Goal: Information Seeking & Learning: Learn about a topic

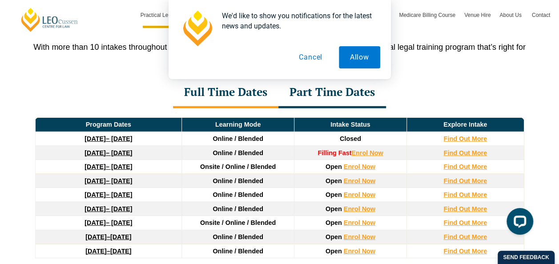
click at [322, 58] on button "Cancel" at bounding box center [311, 57] width 46 height 22
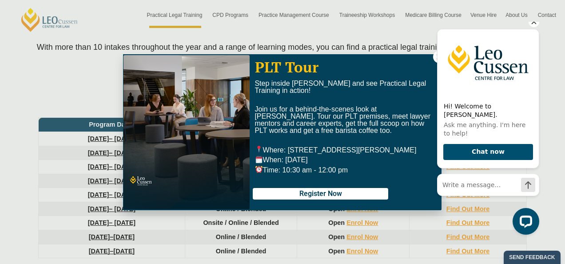
click at [536, 27] on icon "Hide greeting" at bounding box center [534, 21] width 11 height 11
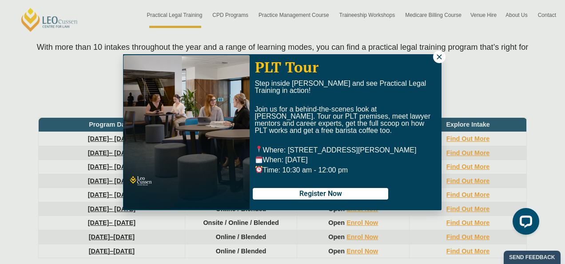
click at [439, 57] on icon at bounding box center [439, 56] width 5 height 5
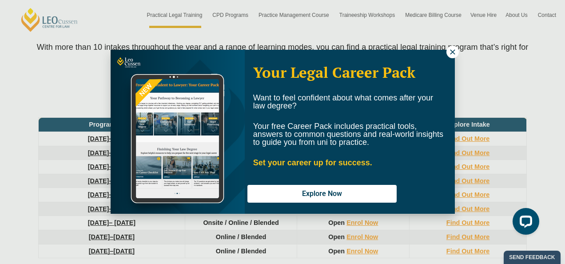
click at [453, 53] on icon at bounding box center [452, 51] width 5 height 5
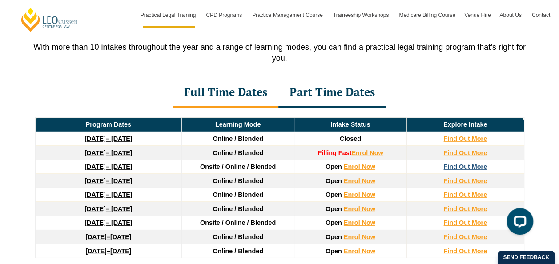
click at [472, 163] on strong "Find Out More" at bounding box center [465, 166] width 44 height 7
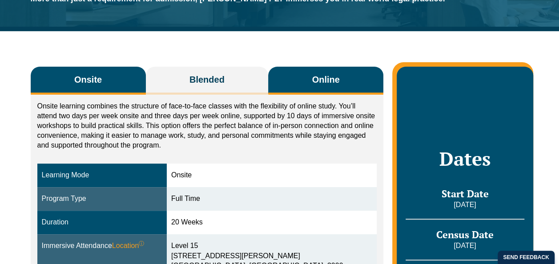
click at [326, 81] on span "Online" at bounding box center [326, 79] width 28 height 12
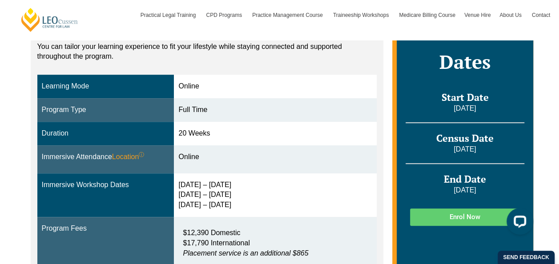
scroll to position [267, 0]
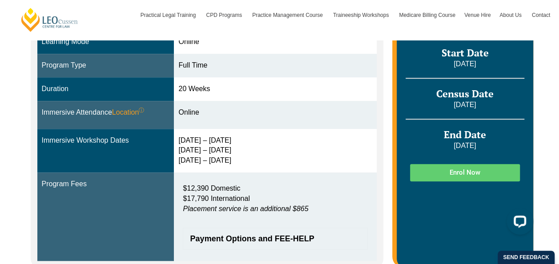
drag, startPoint x: 185, startPoint y: 152, endPoint x: 234, endPoint y: 152, distance: 48.9
click at [234, 152] on div "3 – 6 Feb 2026 15 – 17 Apr 2026 3 – 5 Jun 2026" at bounding box center [275, 151] width 194 height 31
drag, startPoint x: 234, startPoint y: 152, endPoint x: 228, endPoint y: 164, distance: 12.3
click at [228, 164] on td "3 – 6 Feb 2026 15 – 17 Apr 2026 3 – 5 Jun 2026" at bounding box center [275, 151] width 203 height 44
drag, startPoint x: 228, startPoint y: 164, endPoint x: 212, endPoint y: 140, distance: 28.5
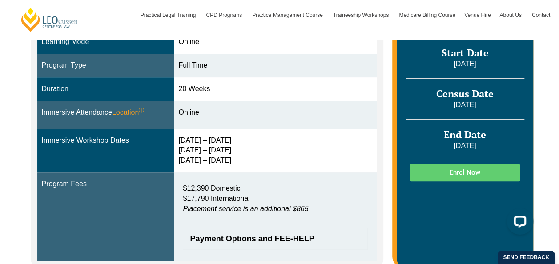
click at [209, 140] on div "3 – 6 Feb 2026 15 – 17 Apr 2026 3 – 5 Jun 2026" at bounding box center [275, 151] width 194 height 31
drag, startPoint x: 232, startPoint y: 142, endPoint x: 184, endPoint y: 142, distance: 48.0
click at [184, 142] on div "3 – 6 Feb 2026 15 – 17 Apr 2026 3 – 5 Jun 2026" at bounding box center [275, 151] width 194 height 31
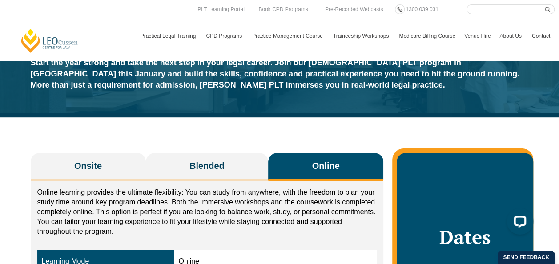
scroll to position [0, 0]
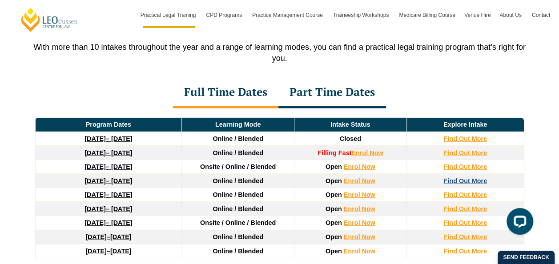
click at [462, 177] on strong "Find Out More" at bounding box center [465, 180] width 44 height 7
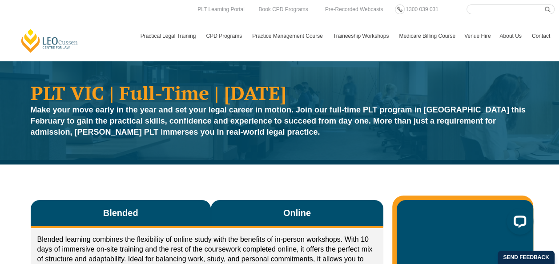
click at [301, 217] on span "Online" at bounding box center [297, 213] width 28 height 12
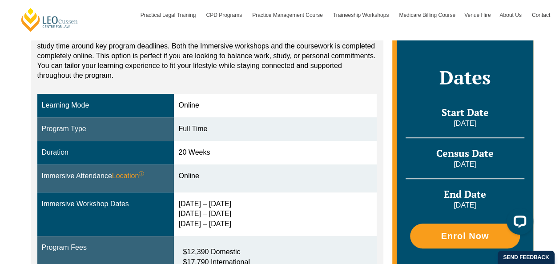
scroll to position [222, 0]
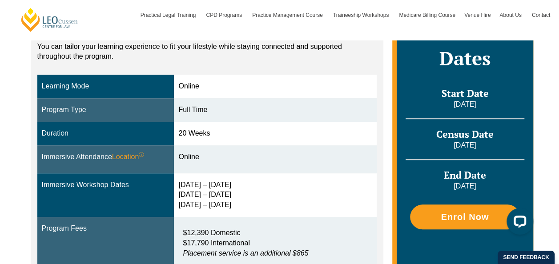
drag, startPoint x: 183, startPoint y: 184, endPoint x: 254, endPoint y: 185, distance: 71.6
click at [254, 185] on div "[DATE] – [DATE] [DATE] – [DATE] [DATE] – [DATE]" at bounding box center [275, 195] width 194 height 31
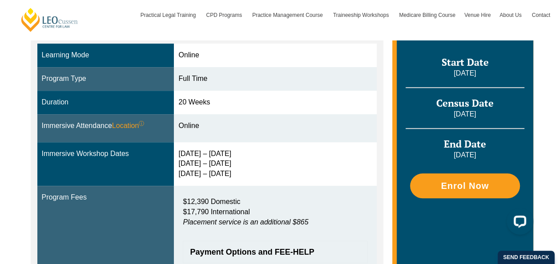
scroll to position [267, 0]
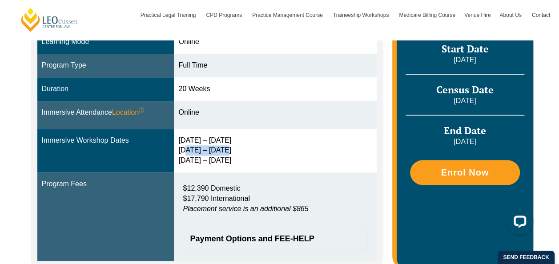
drag, startPoint x: 187, startPoint y: 152, endPoint x: 226, endPoint y: 153, distance: 38.7
click at [226, 153] on div "[DATE] – [DATE] [DATE] – [DATE] [DATE] – [DATE]" at bounding box center [275, 151] width 194 height 31
drag, startPoint x: 226, startPoint y: 153, endPoint x: 236, endPoint y: 165, distance: 16.4
click at [236, 165] on div "[DATE] – [DATE] [DATE] – [DATE] [DATE] – [DATE]" at bounding box center [275, 151] width 194 height 31
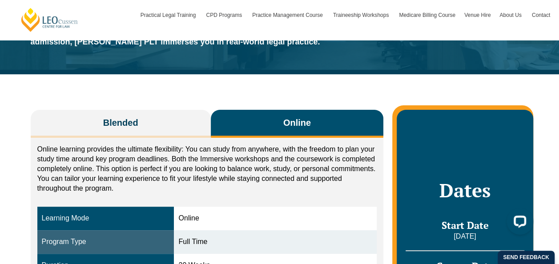
scroll to position [89, 0]
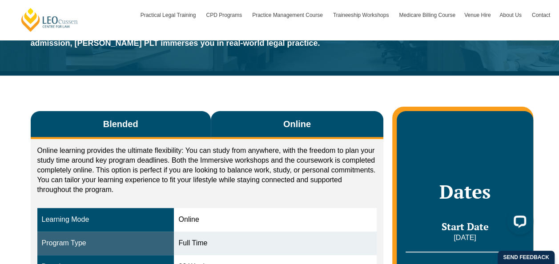
click at [168, 126] on button "Blended" at bounding box center [121, 125] width 180 height 28
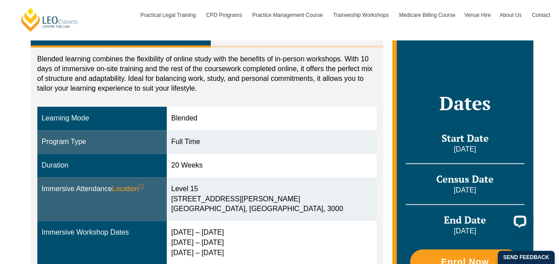
scroll to position [133, 0]
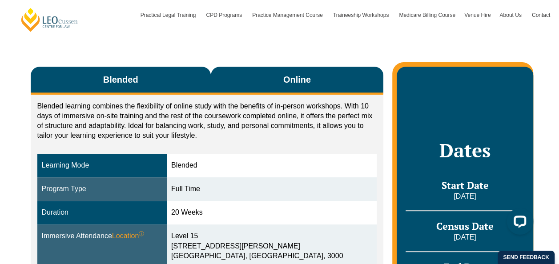
click at [290, 80] on span "Online" at bounding box center [297, 79] width 28 height 12
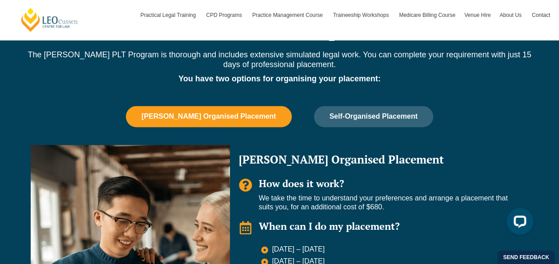
scroll to position [622, 0]
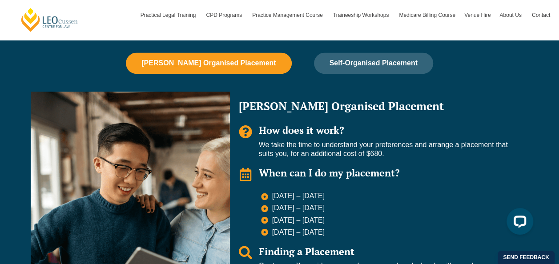
click at [248, 67] on button "[PERSON_NAME] Organised Placement" at bounding box center [208, 62] width 165 height 21
click at [249, 55] on button "[PERSON_NAME] Organised Placement" at bounding box center [208, 62] width 165 height 21
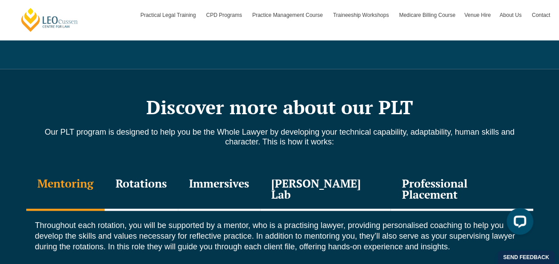
scroll to position [978, 0]
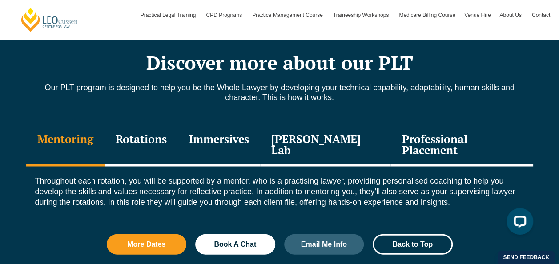
click at [178, 135] on div "Rotations" at bounding box center [140, 145] width 73 height 42
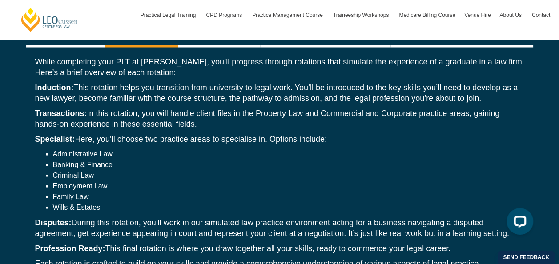
scroll to position [1111, 0]
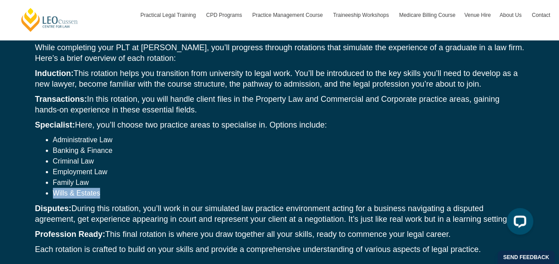
drag, startPoint x: 53, startPoint y: 181, endPoint x: 102, endPoint y: 180, distance: 48.9
click at [102, 188] on li "Wills & Estates" at bounding box center [288, 193] width 471 height 11
drag, startPoint x: 102, startPoint y: 180, endPoint x: 235, endPoint y: 167, distance: 133.2
click at [235, 177] on li "Family Law" at bounding box center [288, 182] width 471 height 11
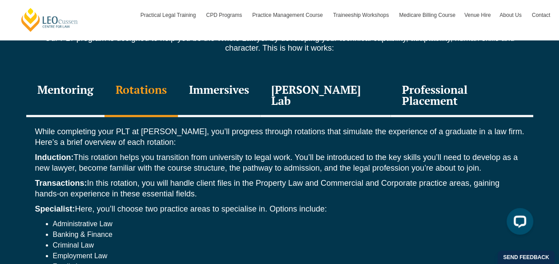
scroll to position [1022, 0]
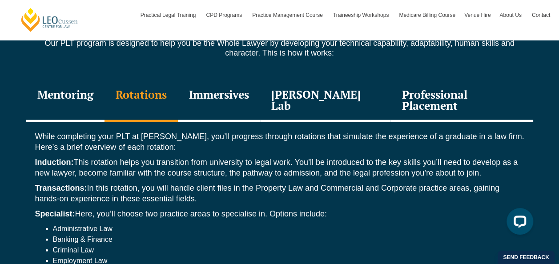
click at [246, 97] on div "Immersives" at bounding box center [219, 101] width 82 height 42
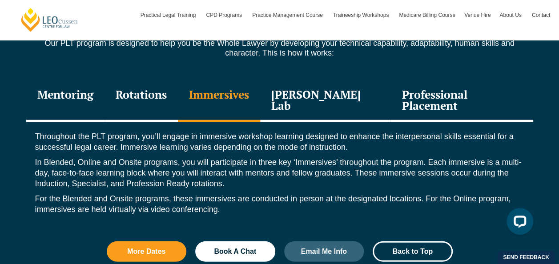
click at [314, 103] on div "[PERSON_NAME] Lab" at bounding box center [325, 101] width 131 height 42
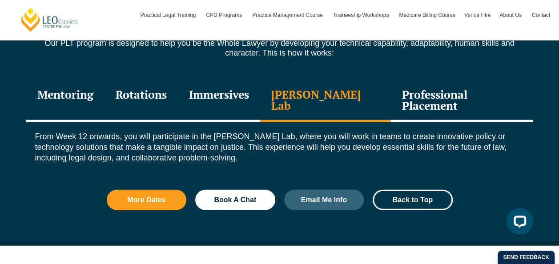
click at [450, 93] on div "Professional Placement" at bounding box center [461, 101] width 142 height 42
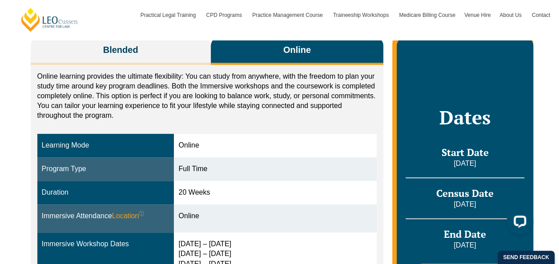
scroll to position [178, 0]
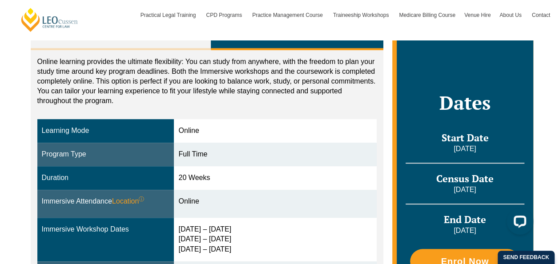
drag, startPoint x: 233, startPoint y: 228, endPoint x: 181, endPoint y: 225, distance: 52.1
click at [181, 225] on td "[DATE] – [DATE] [DATE] – [DATE] [DATE] – [DATE]" at bounding box center [275, 240] width 203 height 44
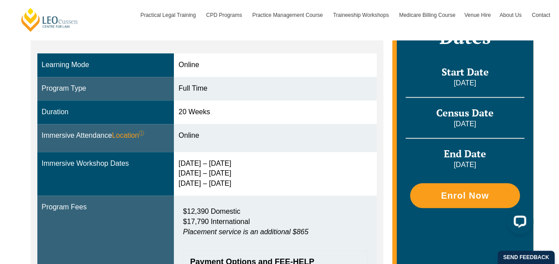
scroll to position [356, 0]
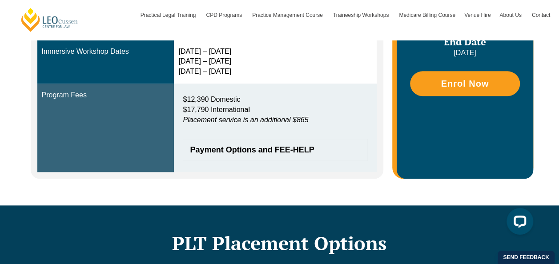
click at [276, 92] on div "$12,390 Domestic $17,790 International Placement service is an additional $865" at bounding box center [275, 112] width 185 height 44
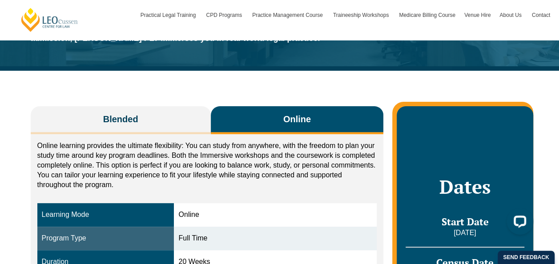
scroll to position [0, 0]
